Goal: Task Accomplishment & Management: Manage account settings

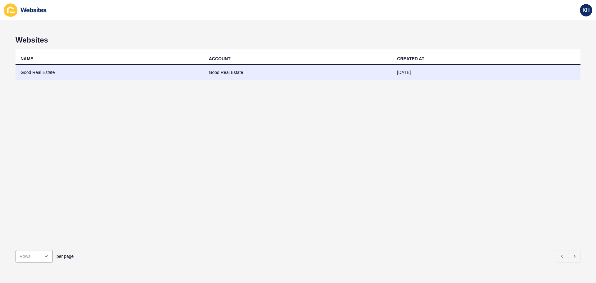
click at [42, 74] on td "Good Real Estate" at bounding box center [110, 72] width 188 height 15
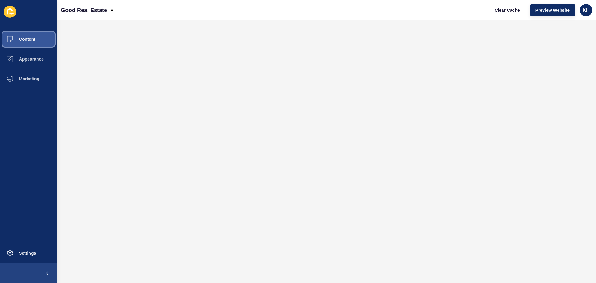
click at [29, 39] on span "Content" at bounding box center [17, 39] width 36 height 5
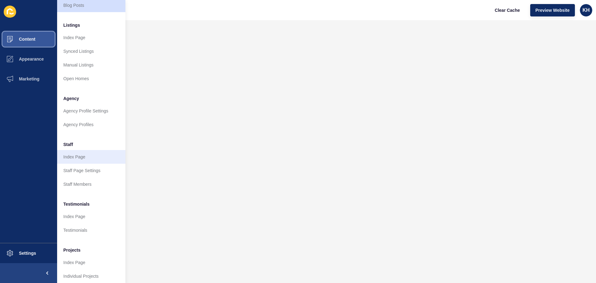
scroll to position [86, 0]
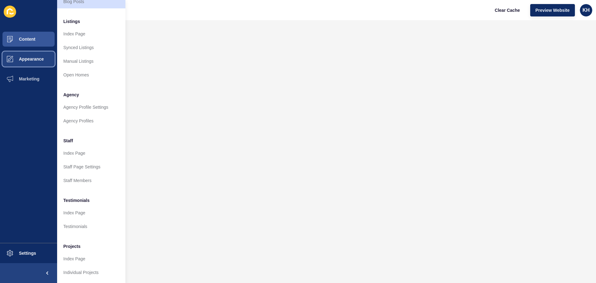
click at [41, 57] on span "Appearance" at bounding box center [21, 58] width 45 height 5
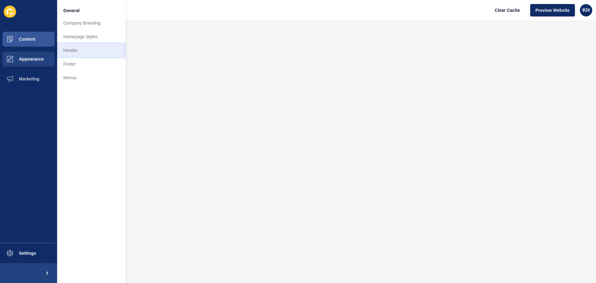
click at [73, 54] on link "Header" at bounding box center [91, 50] width 68 height 14
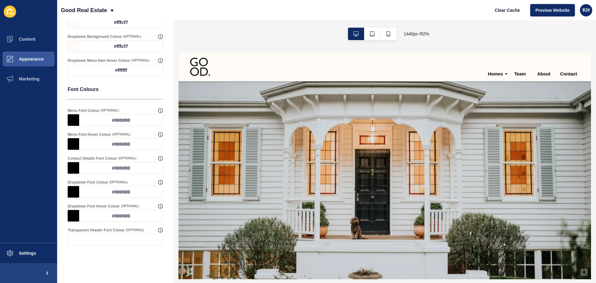
scroll to position [260, 0]
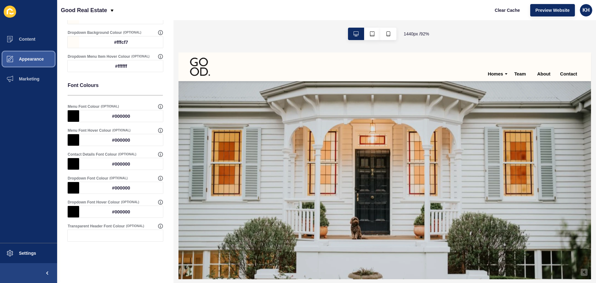
click at [35, 57] on span "Appearance" at bounding box center [21, 58] width 45 height 5
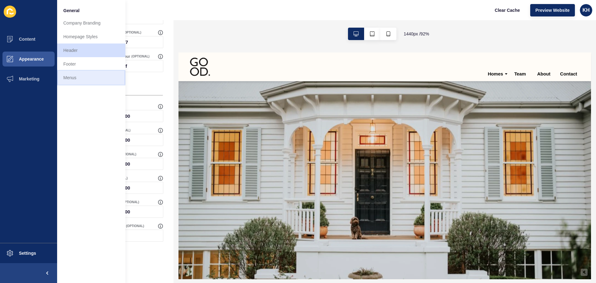
click at [71, 78] on link "Menus" at bounding box center [91, 78] width 68 height 14
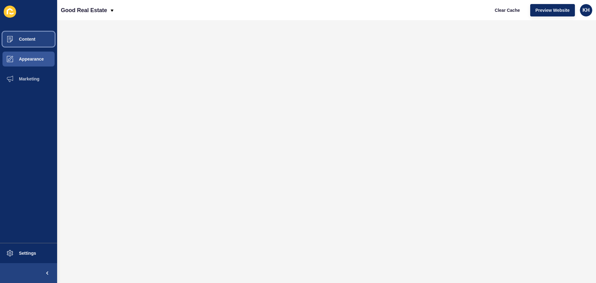
click at [34, 39] on span "Content" at bounding box center [17, 39] width 36 height 5
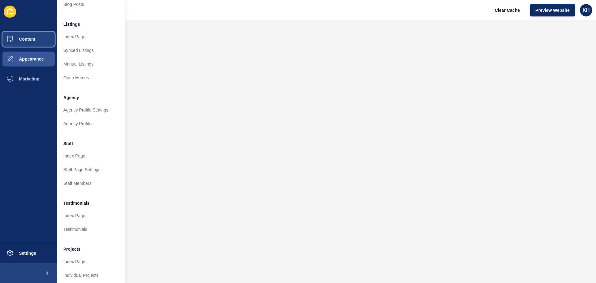
scroll to position [86, 0]
